Goal: Contribute content

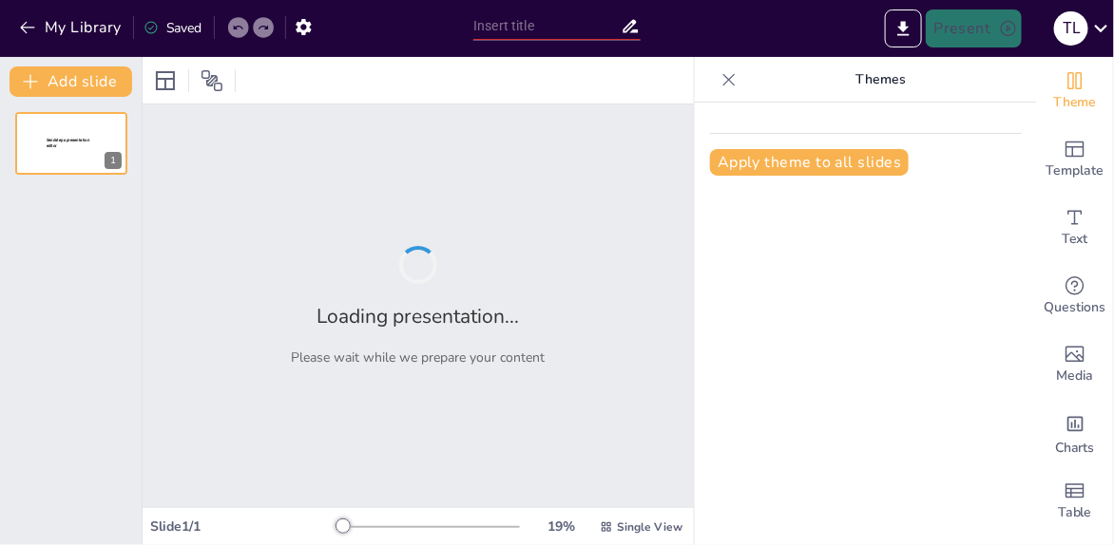
type input "Evolución del Trabajo Social en [GEOGRAPHIC_DATA]: Un Análisis Histórico"
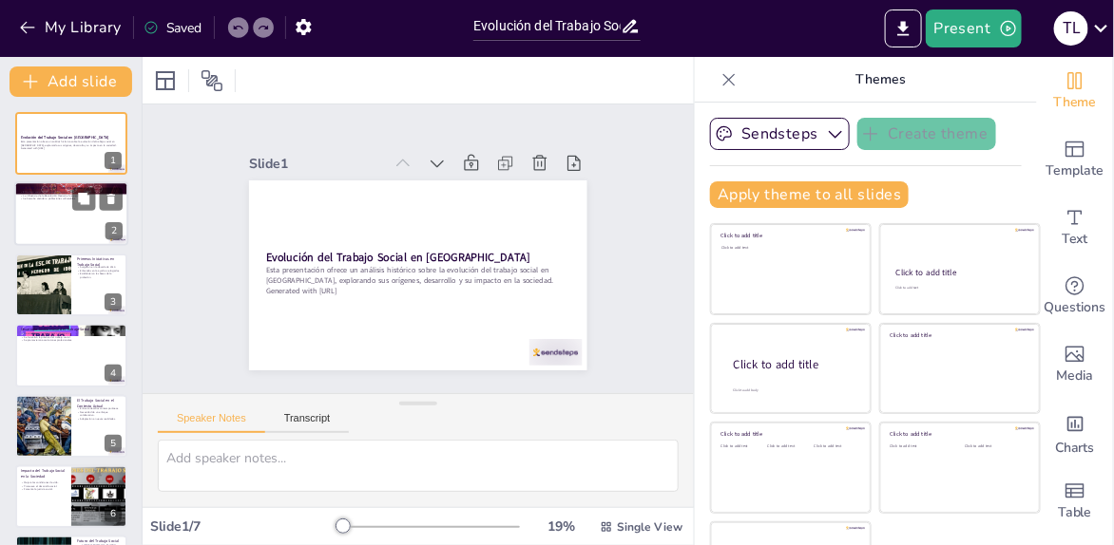
click at [90, 226] on div at bounding box center [71, 214] width 114 height 65
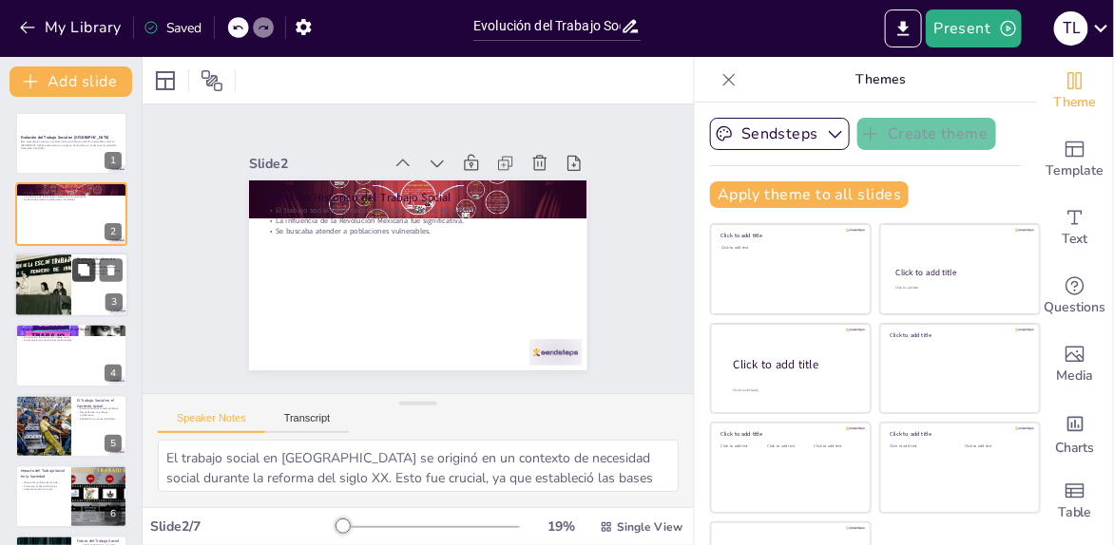
click at [77, 279] on button at bounding box center [83, 269] width 23 height 23
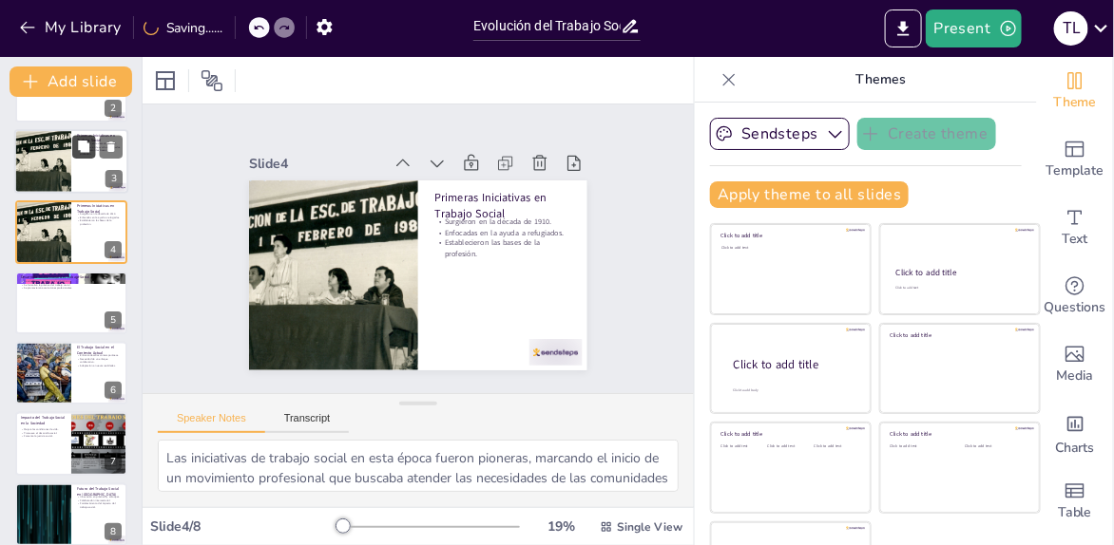
scroll to position [140, 0]
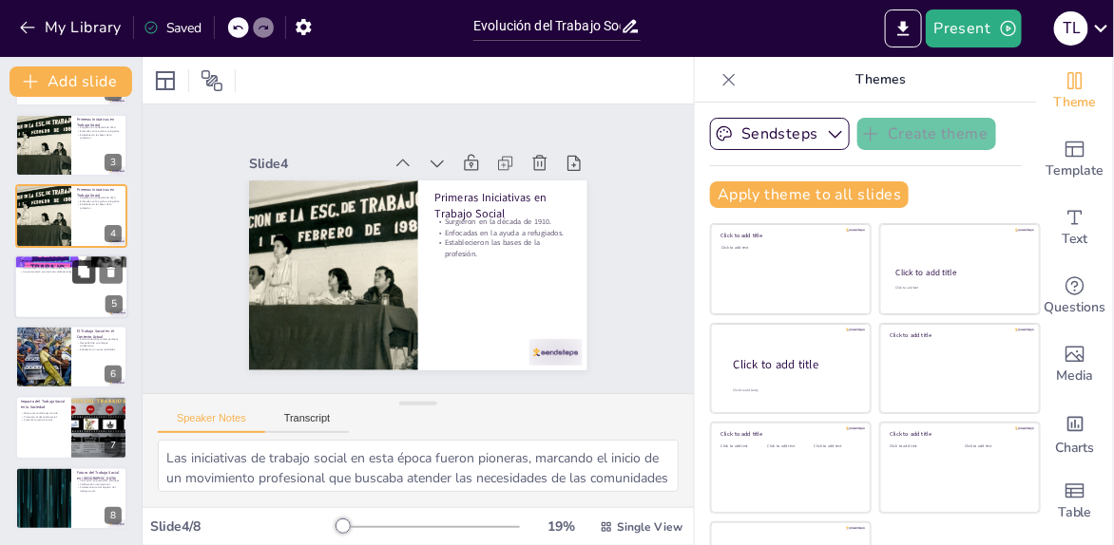
click at [79, 280] on button at bounding box center [83, 271] width 23 height 23
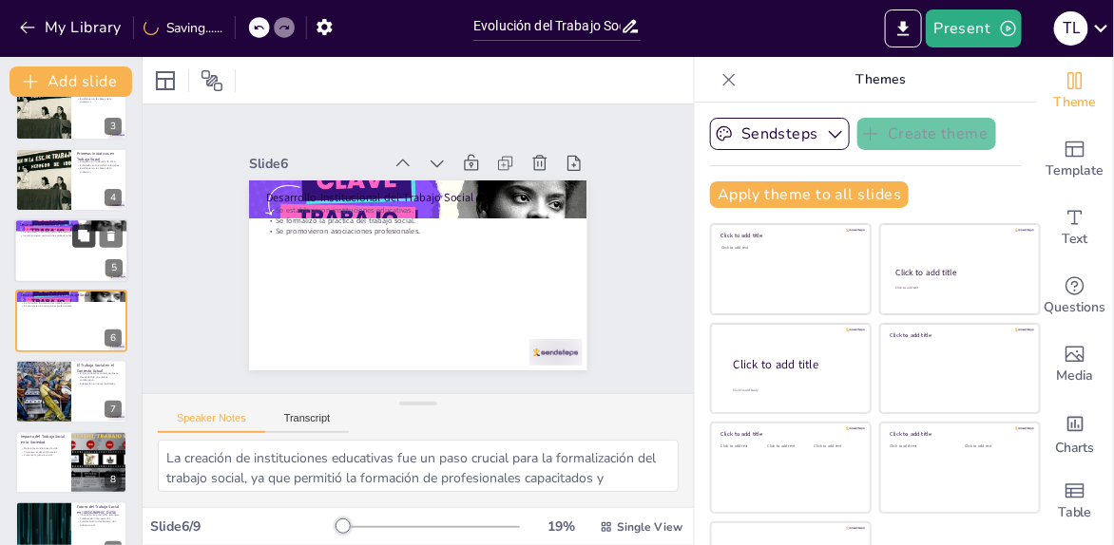
scroll to position [210, 0]
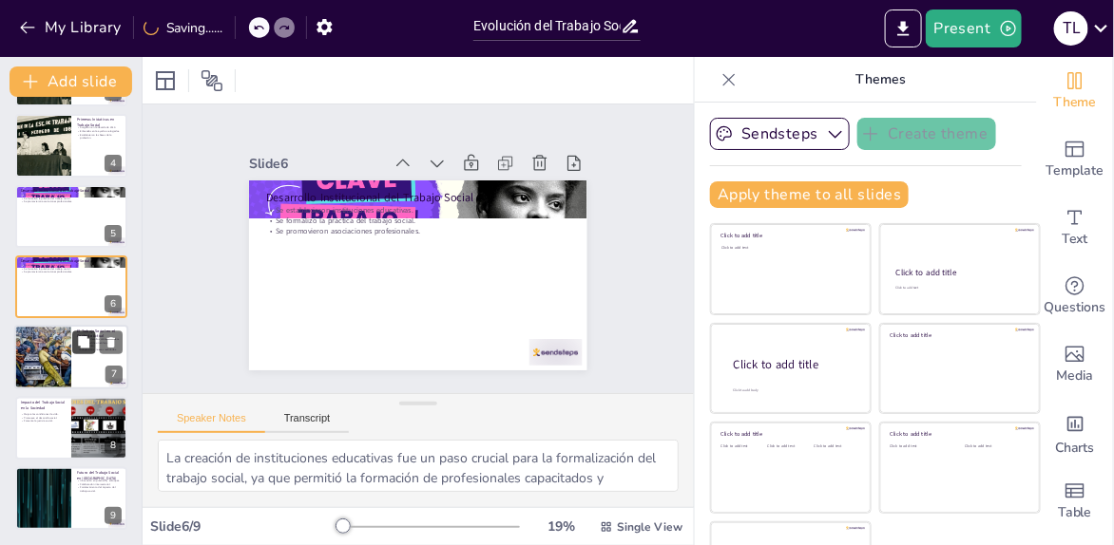
click at [78, 351] on button at bounding box center [83, 343] width 23 height 23
type textarea "Los desafíos contemporáneos, como la migración y la violencia, presentan una se…"
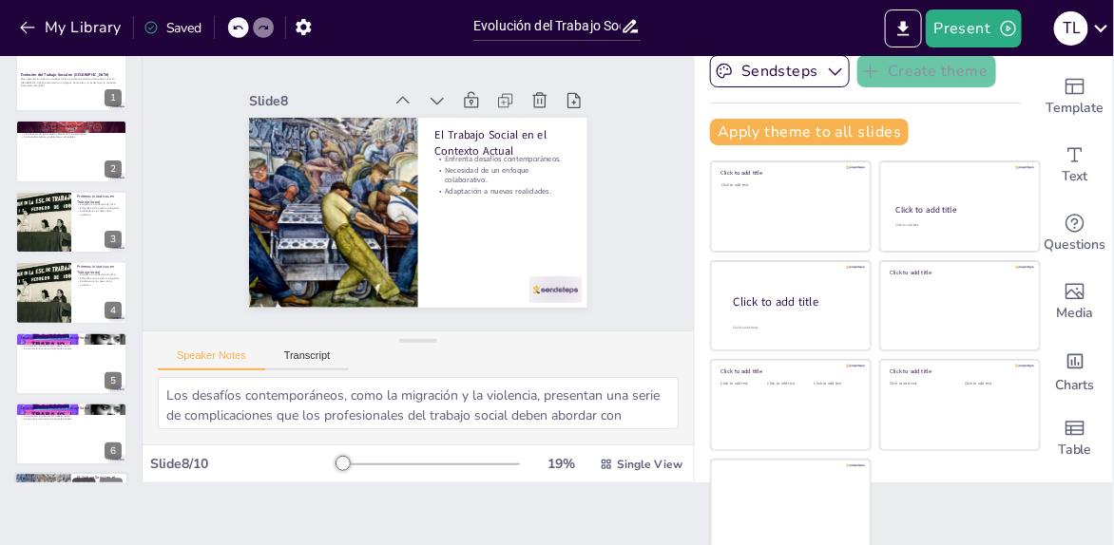
scroll to position [0, 0]
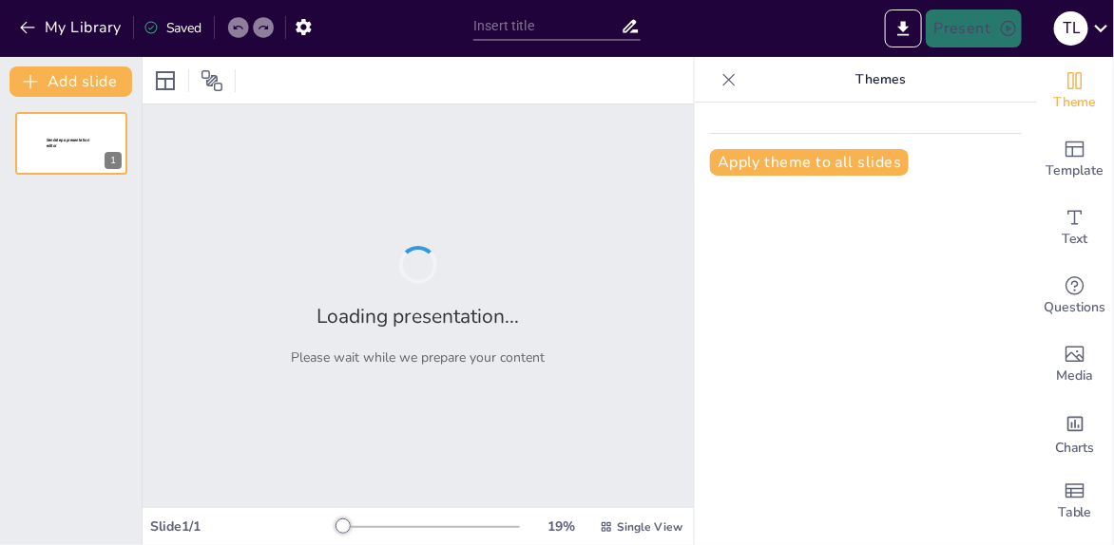
type input "Relación entre Capital y Salario: Un Estudio del Artículo 123 en la Legislación…"
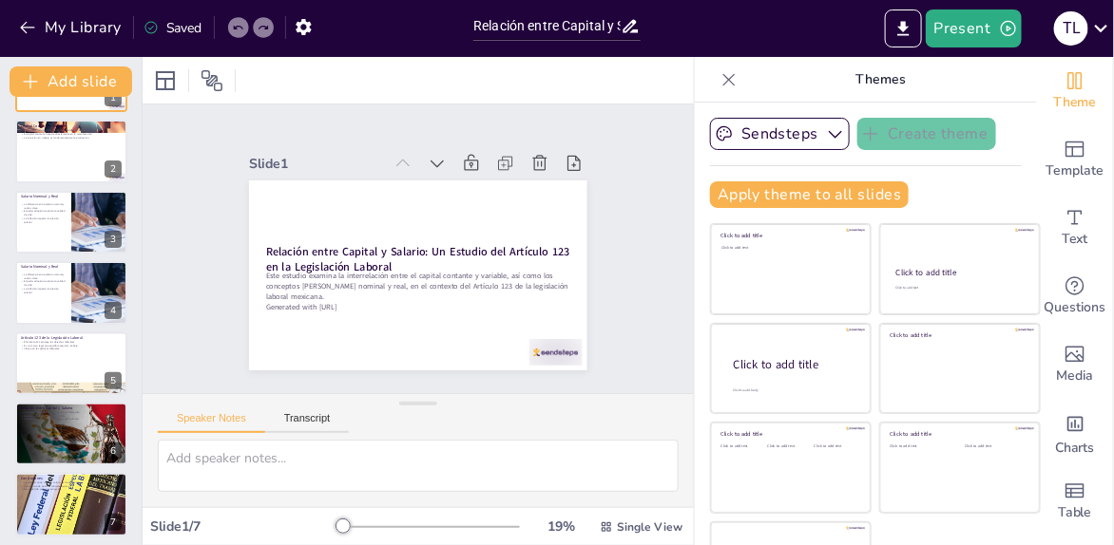
scroll to position [68, 0]
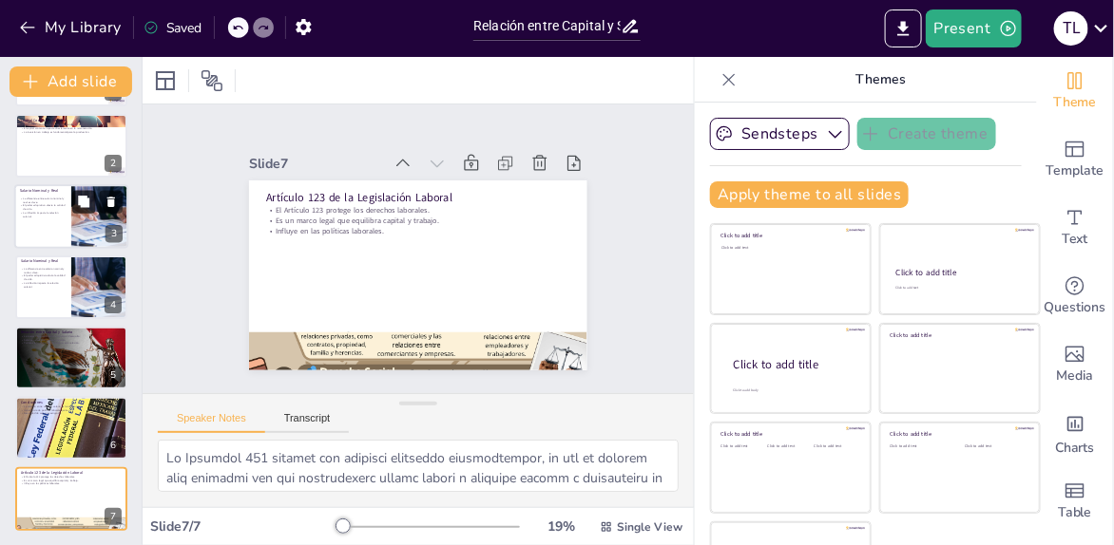
click at [79, 210] on button at bounding box center [83, 201] width 23 height 23
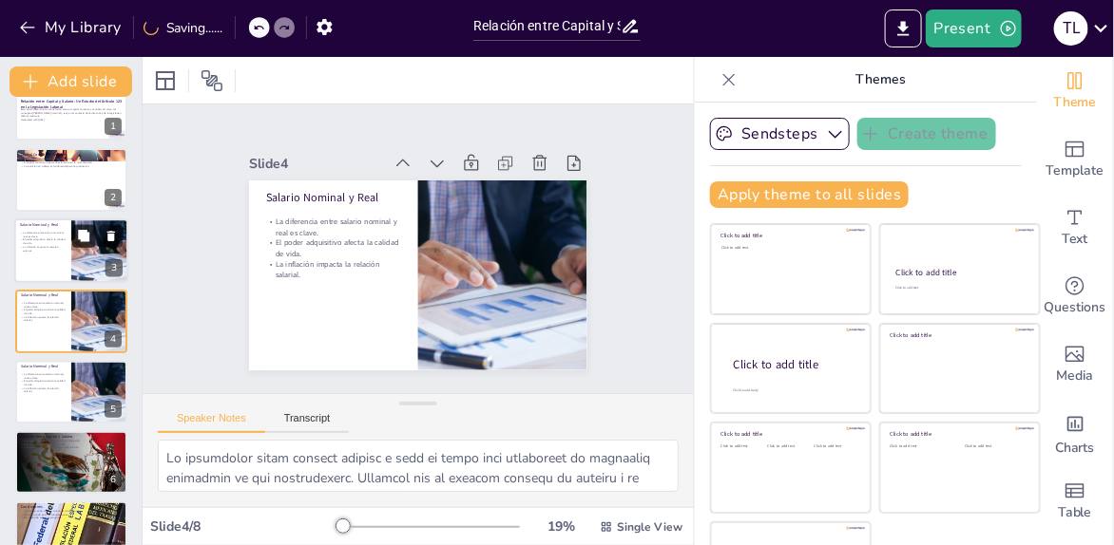
scroll to position [0, 0]
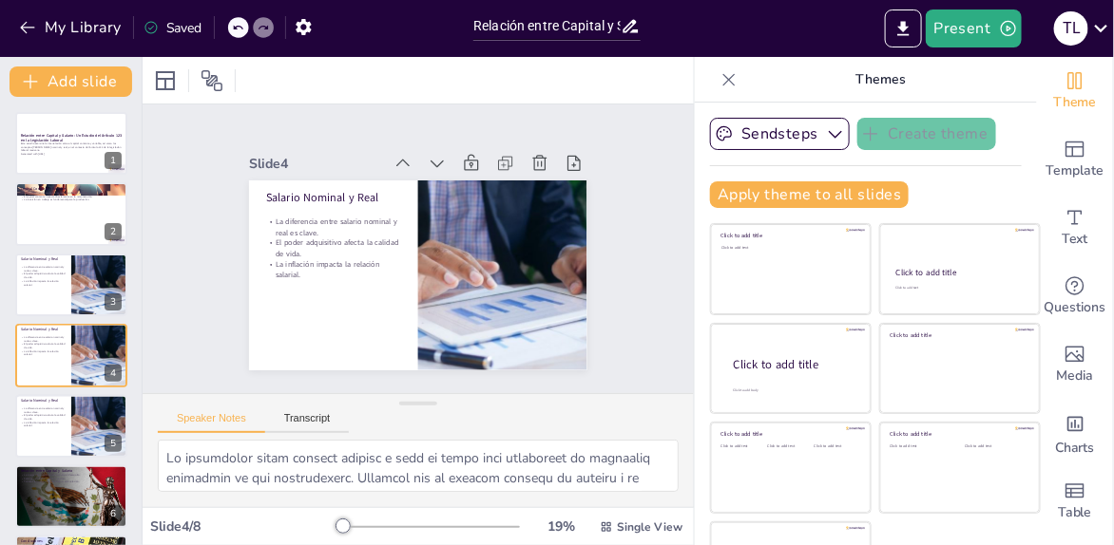
click at [18, 485] on div at bounding box center [71, 497] width 169 height 63
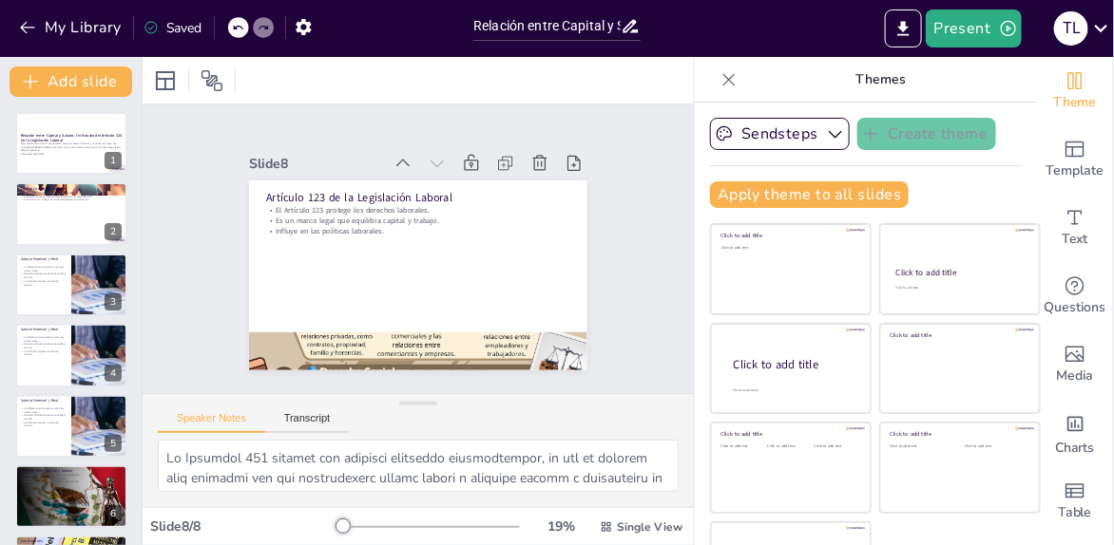
scroll to position [140, 0]
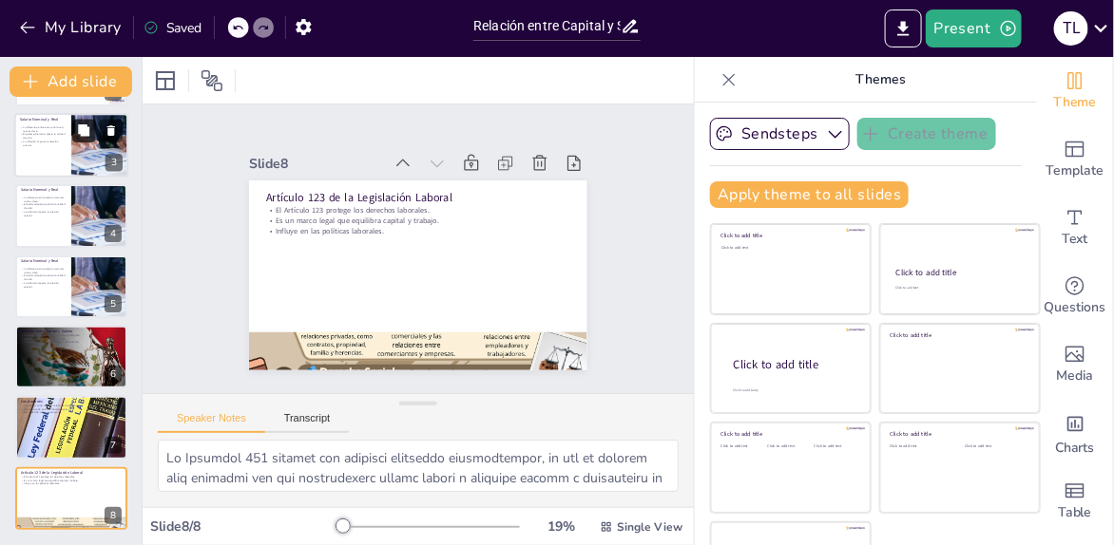
click at [90, 137] on button at bounding box center [83, 130] width 23 height 23
type textarea "La diferencia entre salario nominal y real es clave para comprender la situació…"
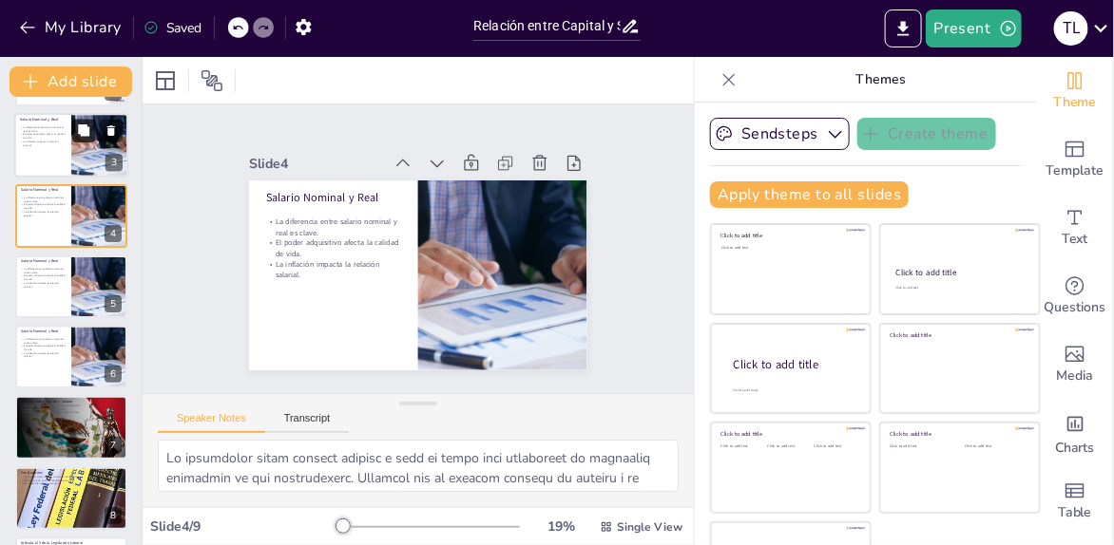
scroll to position [34, 0]
